Goal: Go to known website: Access a specific website the user already knows

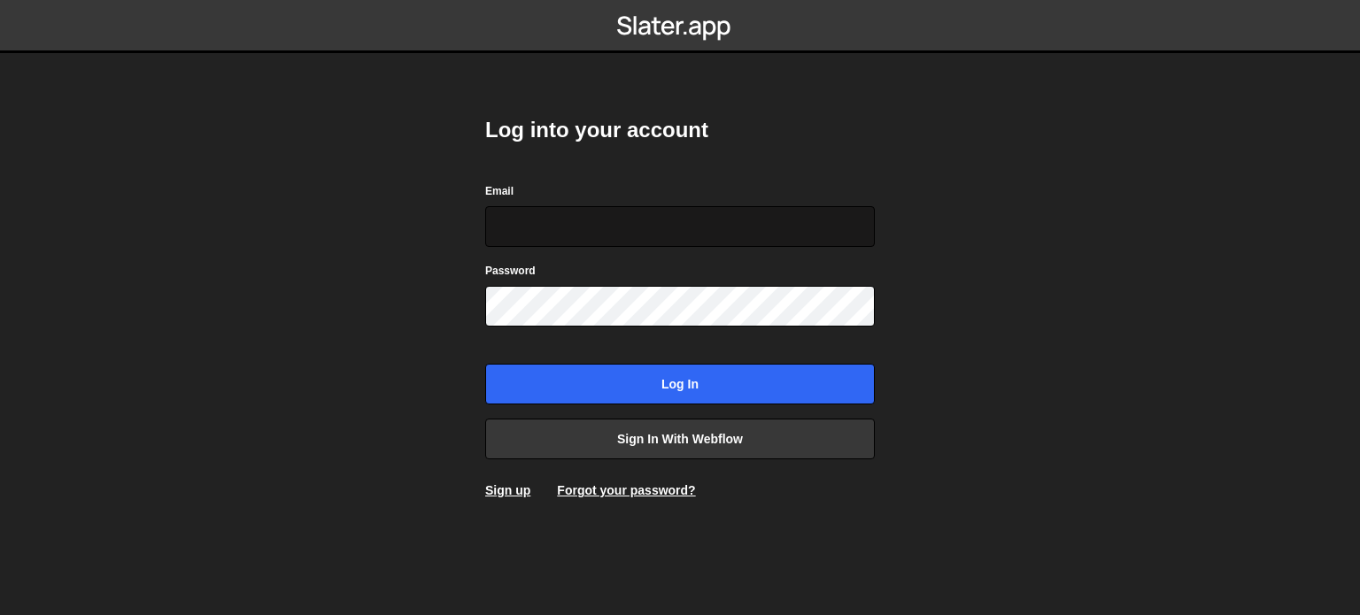
click at [612, 233] on input "Email" at bounding box center [679, 226] width 389 height 41
type input "[PERSON_NAME][EMAIL_ADDRESS][DOMAIN_NAME]"
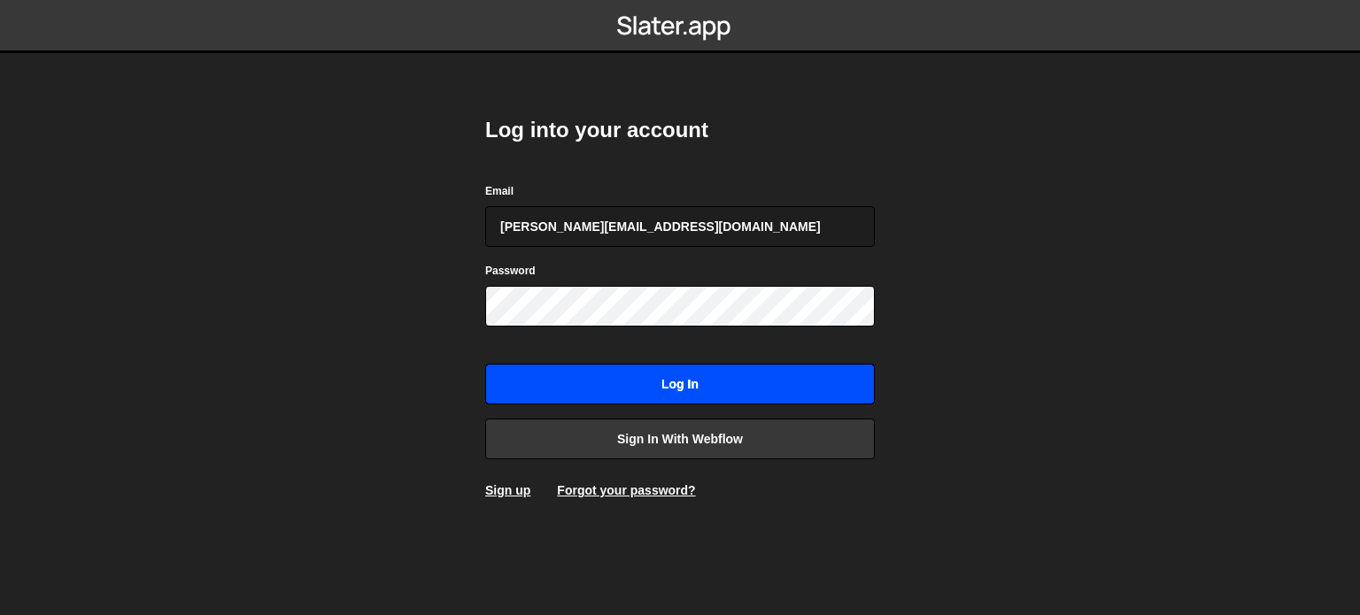
click at [636, 380] on input "Log in" at bounding box center [679, 384] width 389 height 41
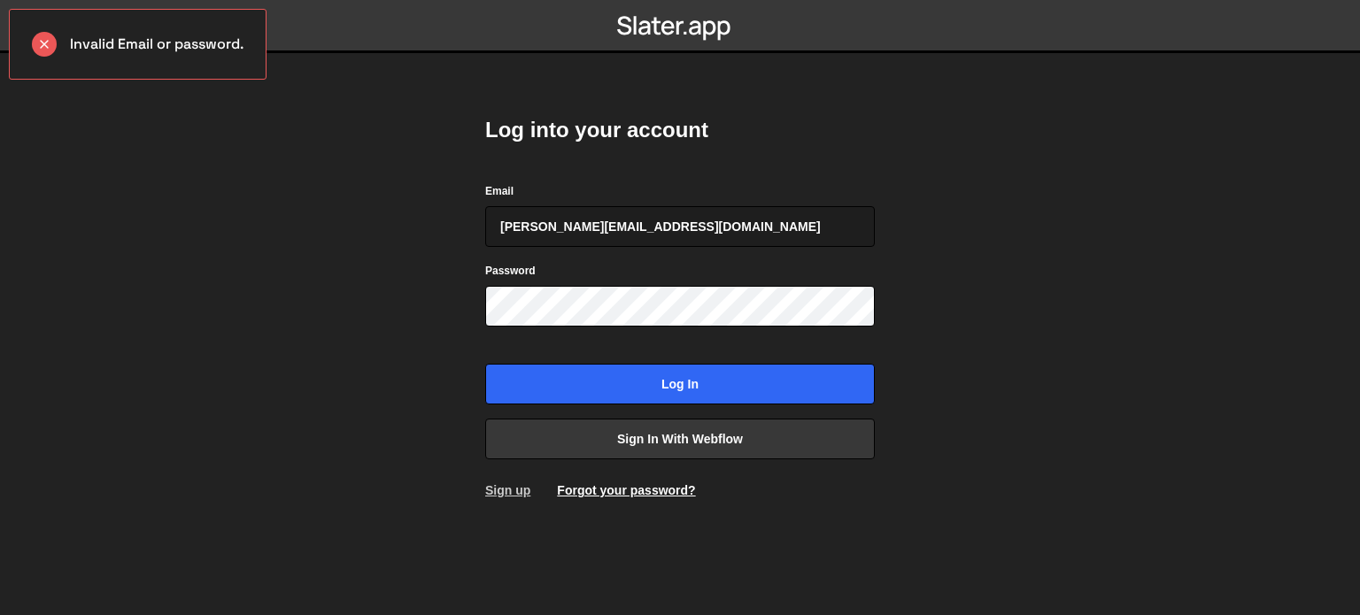
click at [496, 489] on link "Sign up" at bounding box center [507, 490] width 45 height 14
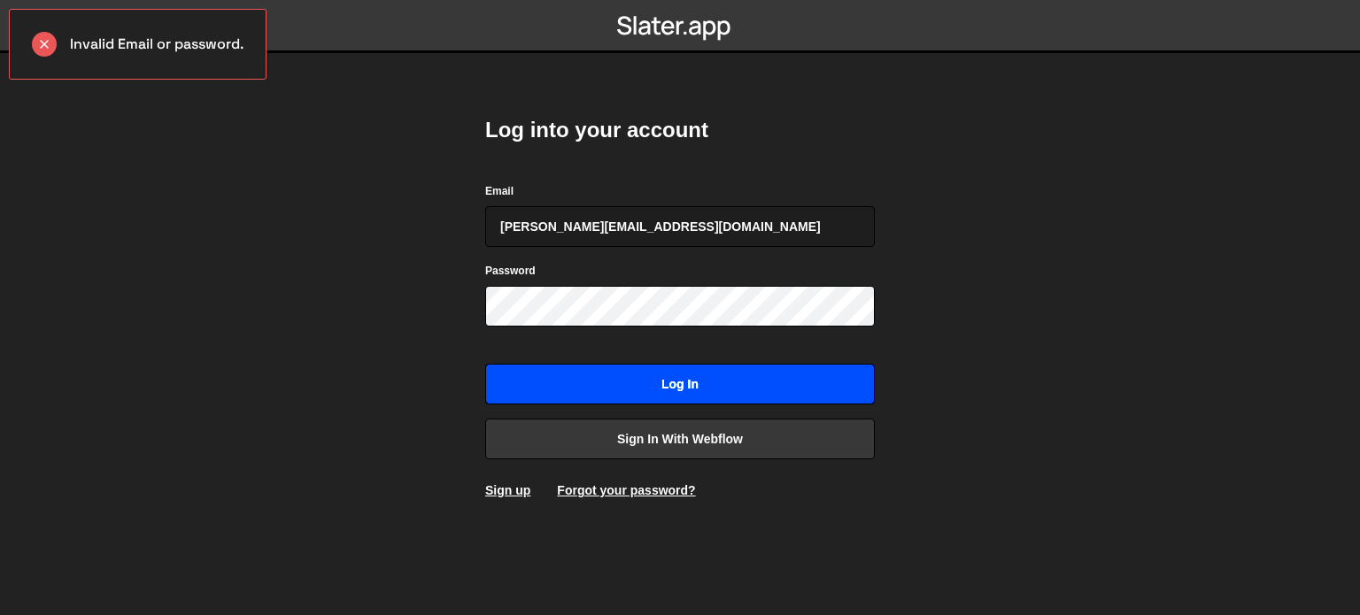
click at [557, 391] on input "Log in" at bounding box center [679, 384] width 389 height 41
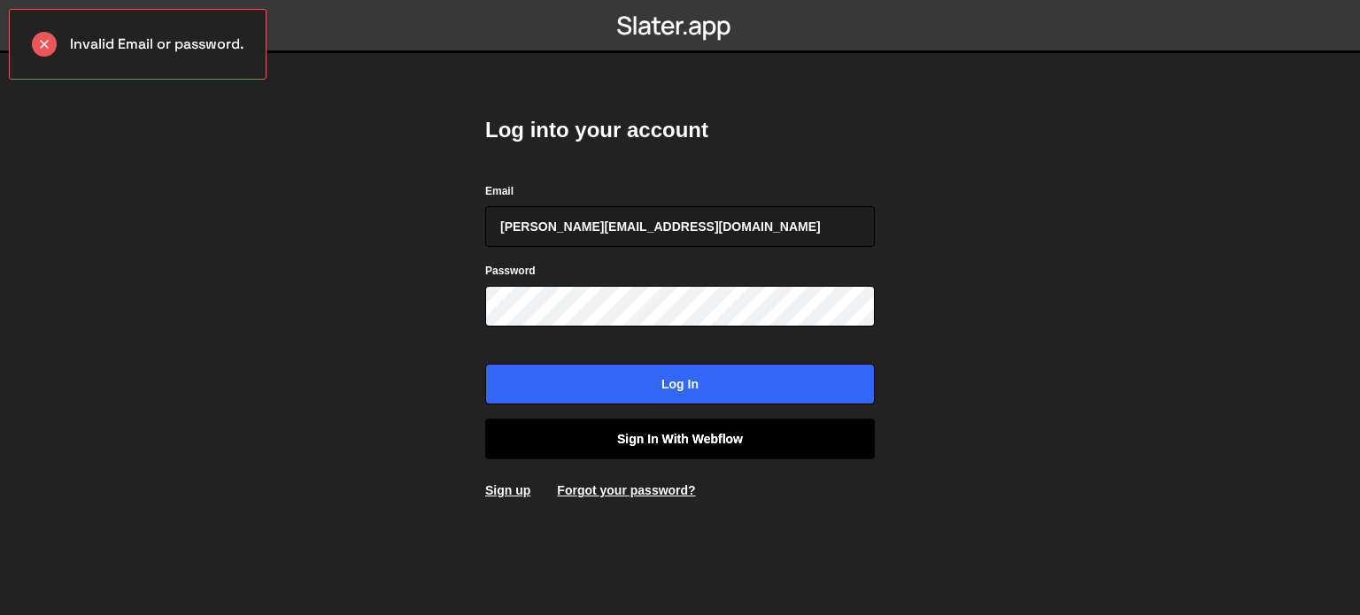
click at [627, 443] on link "Sign in with Webflow" at bounding box center [679, 439] width 389 height 41
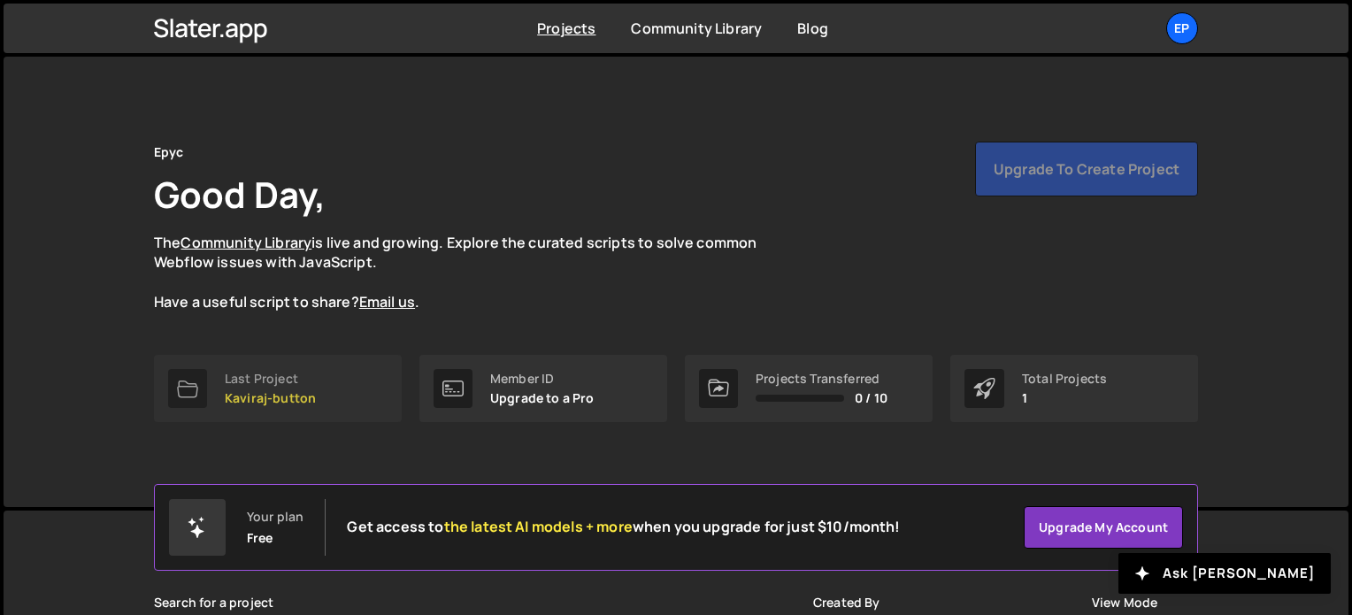
click at [256, 381] on div "Last Project" at bounding box center [270, 379] width 91 height 14
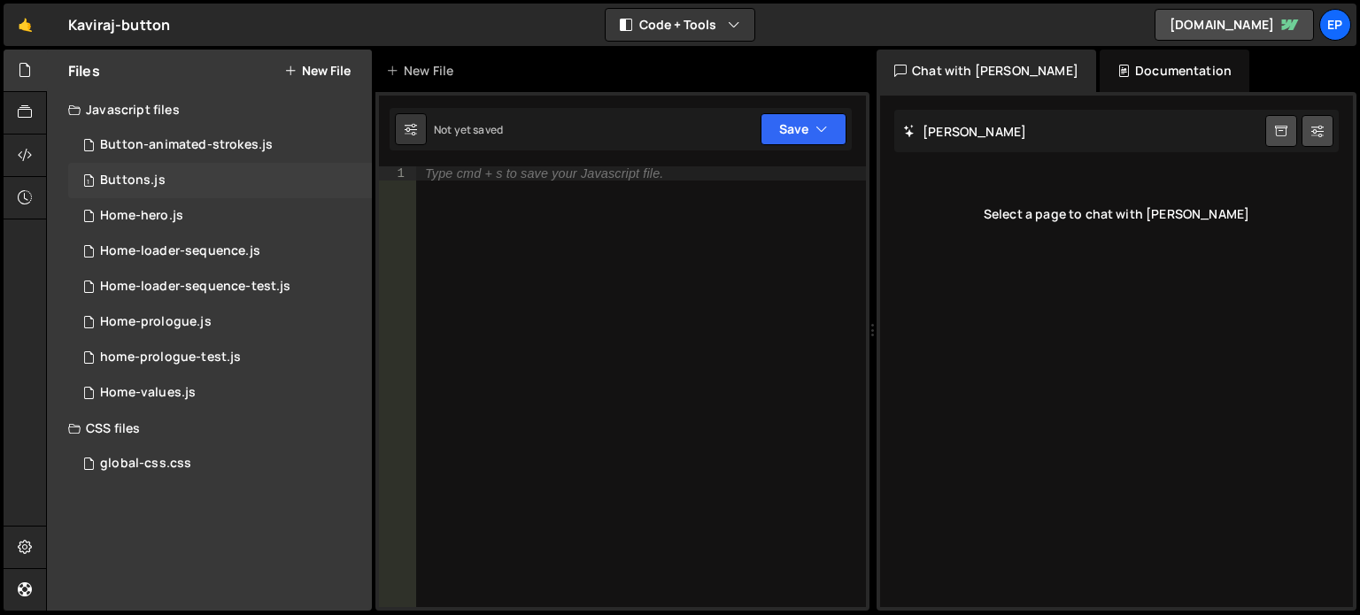
click at [177, 188] on div "1 Buttons.js 0" at bounding box center [220, 180] width 304 height 35
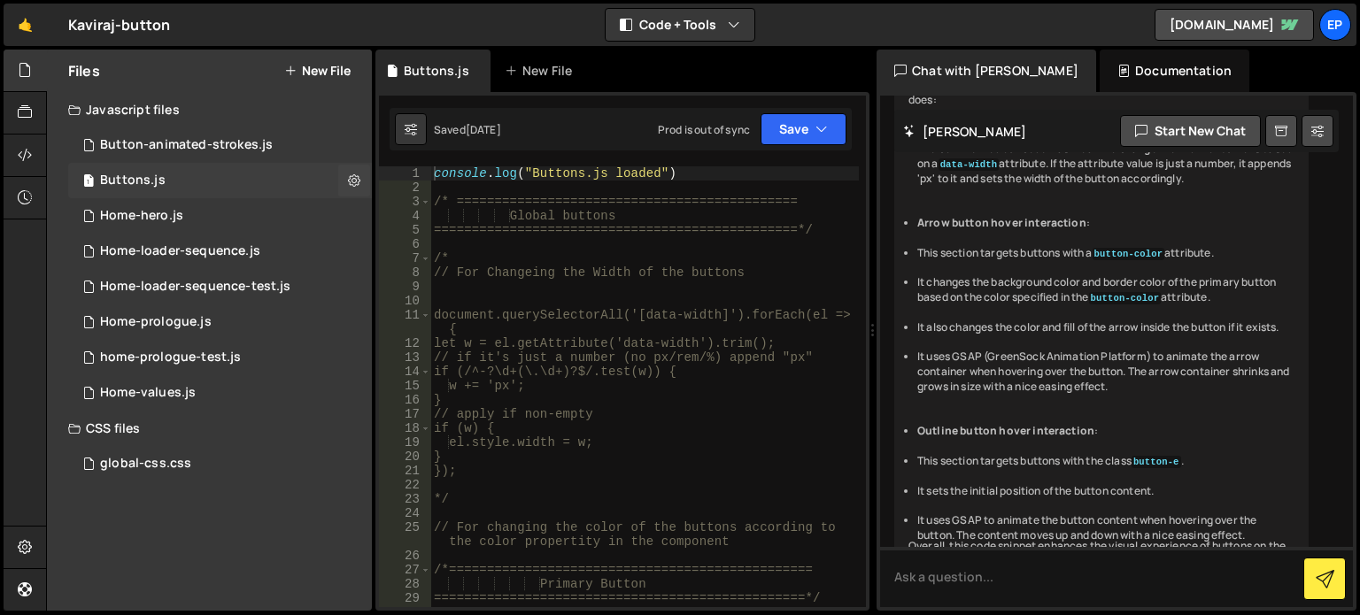
scroll to position [1855, 0]
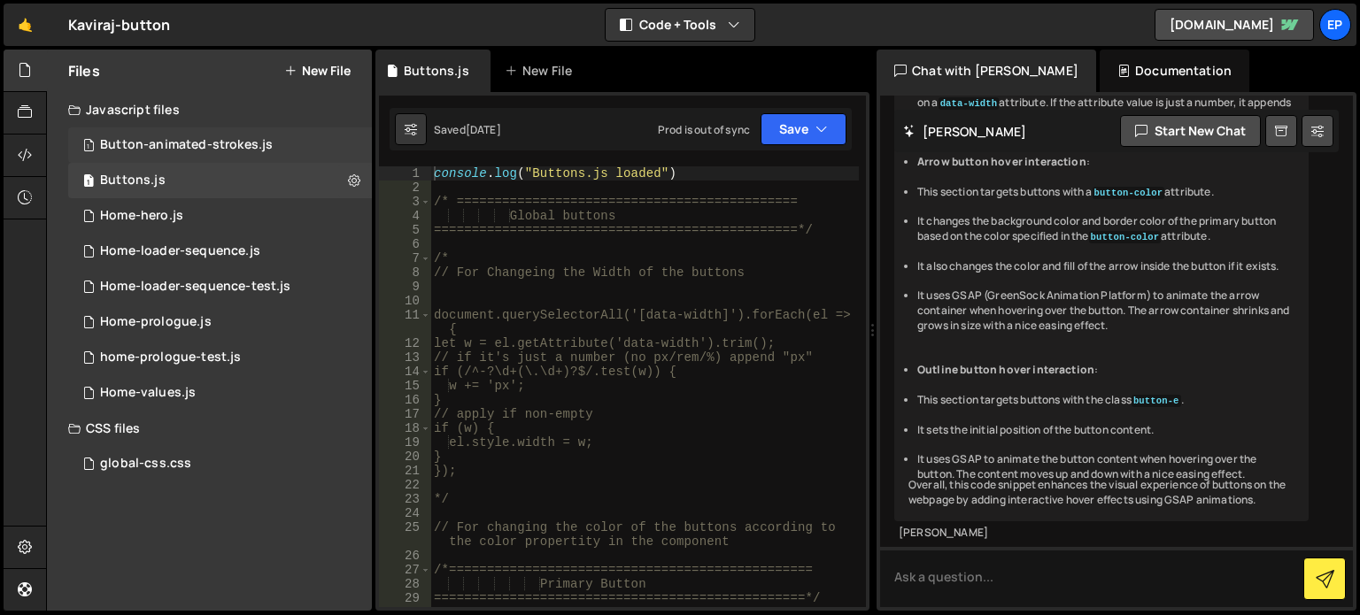
click at [245, 151] on div "Button-animated-strokes.js" at bounding box center [186, 145] width 173 height 16
